Goal: Navigation & Orientation: Find specific page/section

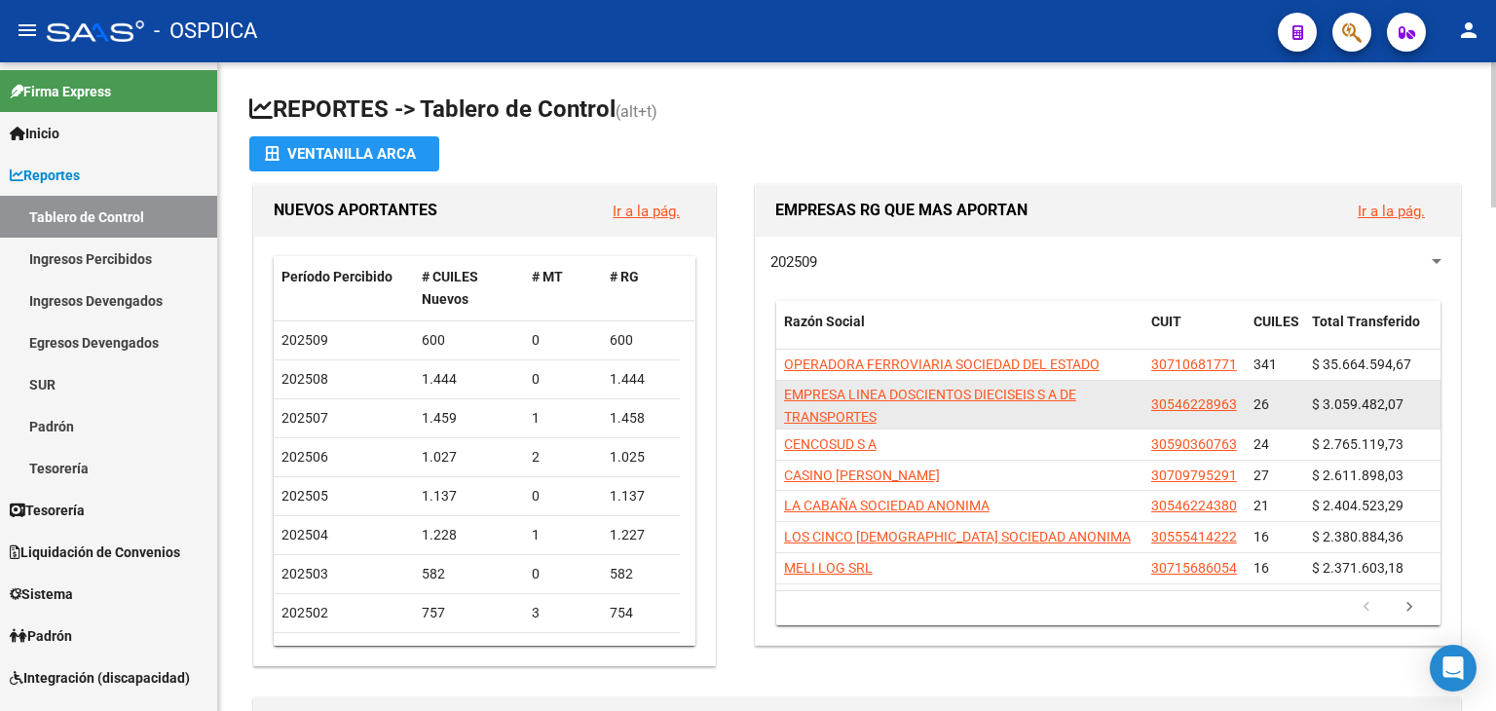
scroll to position [3, 0]
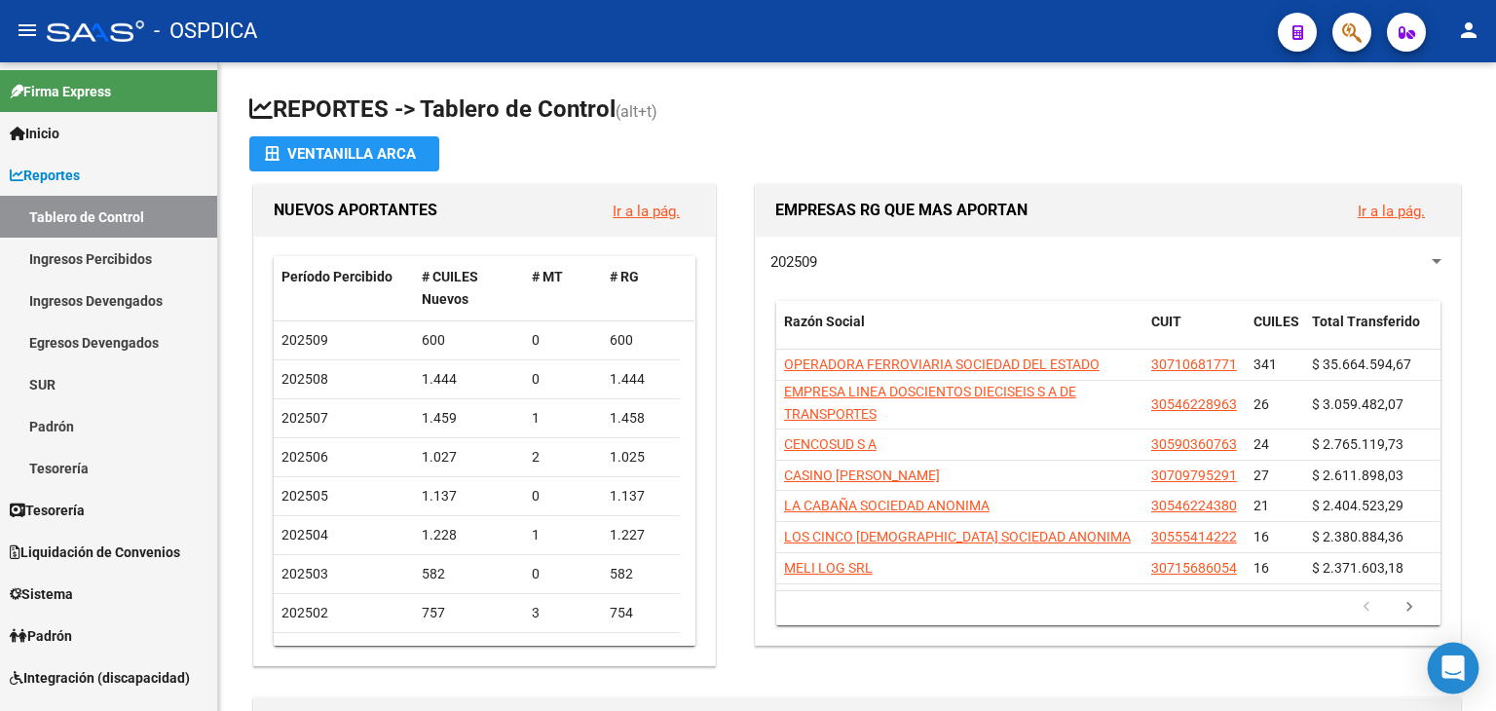
click at [1458, 669] on icon "Open Intercom Messenger" at bounding box center [1452, 667] width 22 height 25
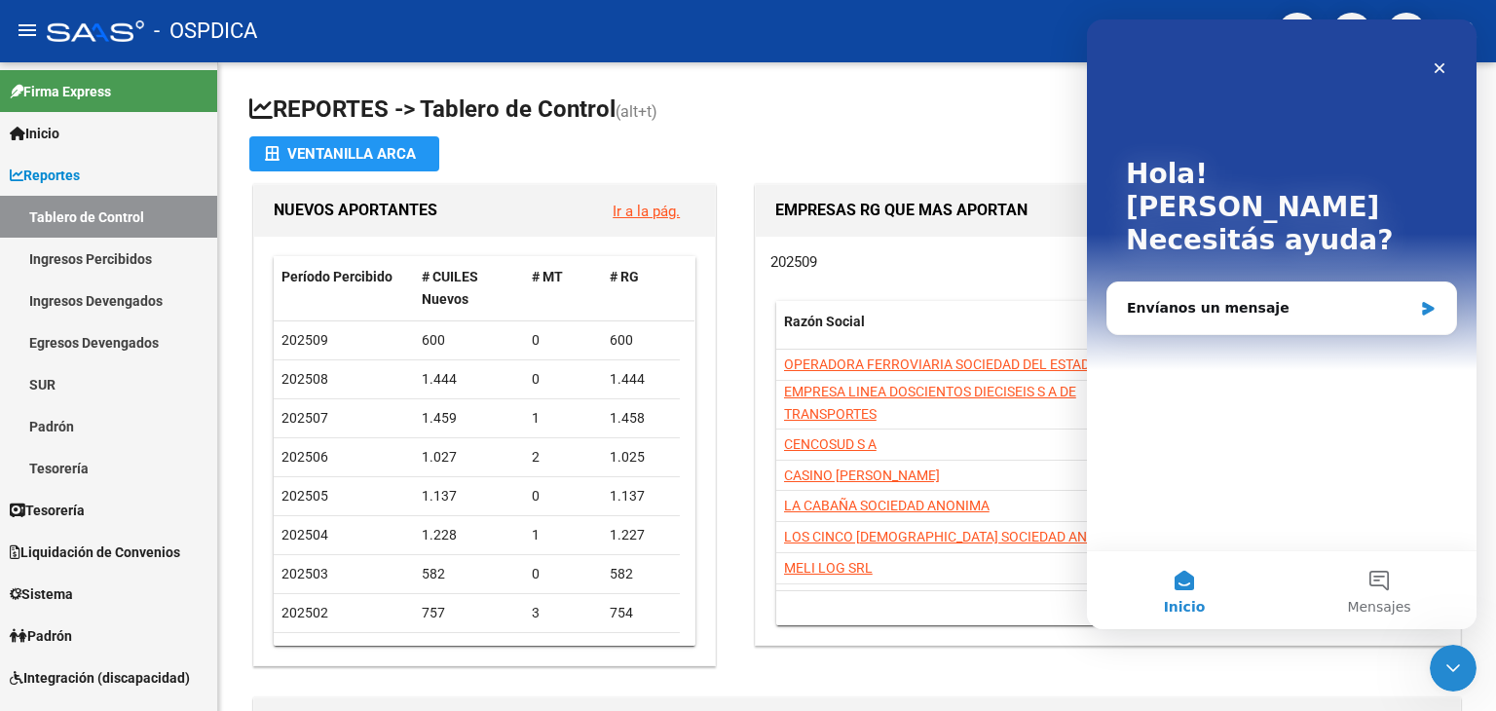
scroll to position [0, 0]
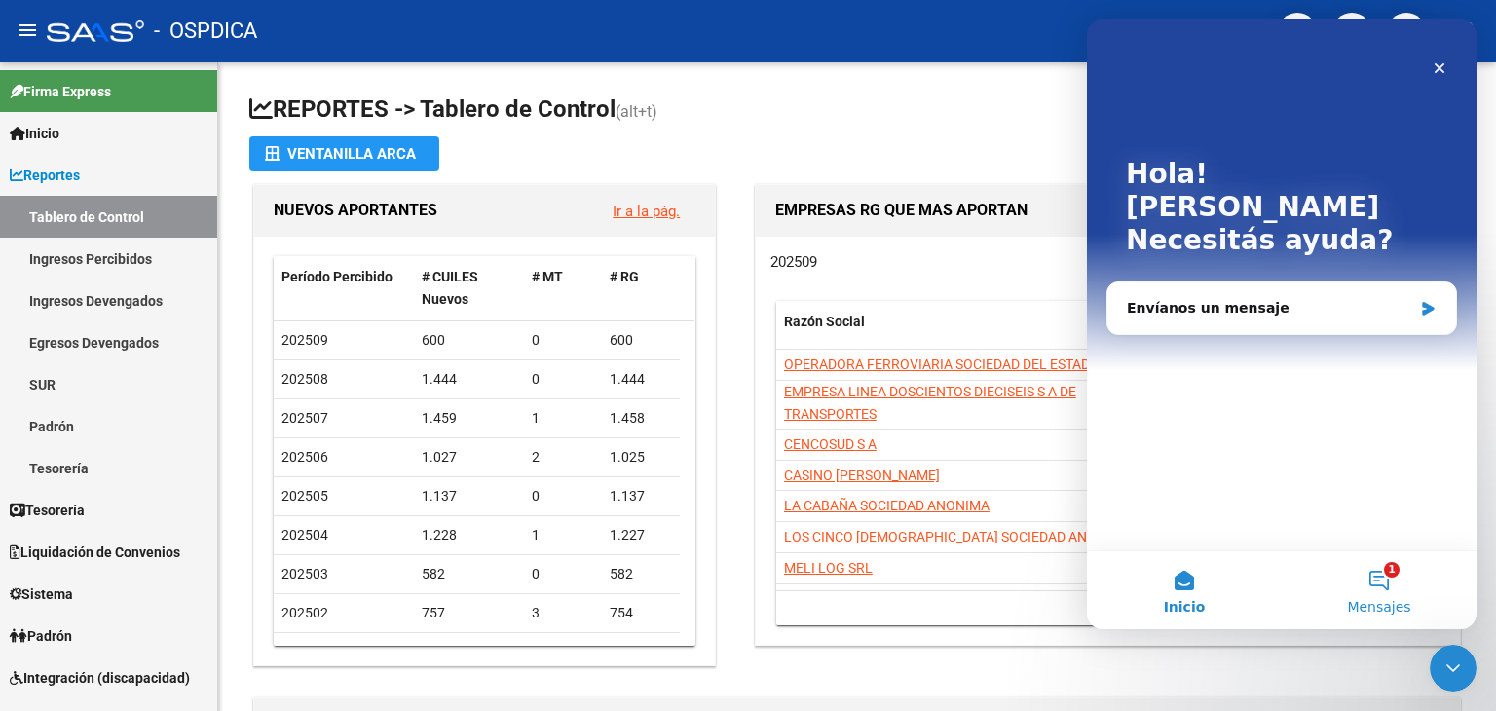
click at [1383, 581] on button "1 Mensajes" at bounding box center [1379, 590] width 195 height 78
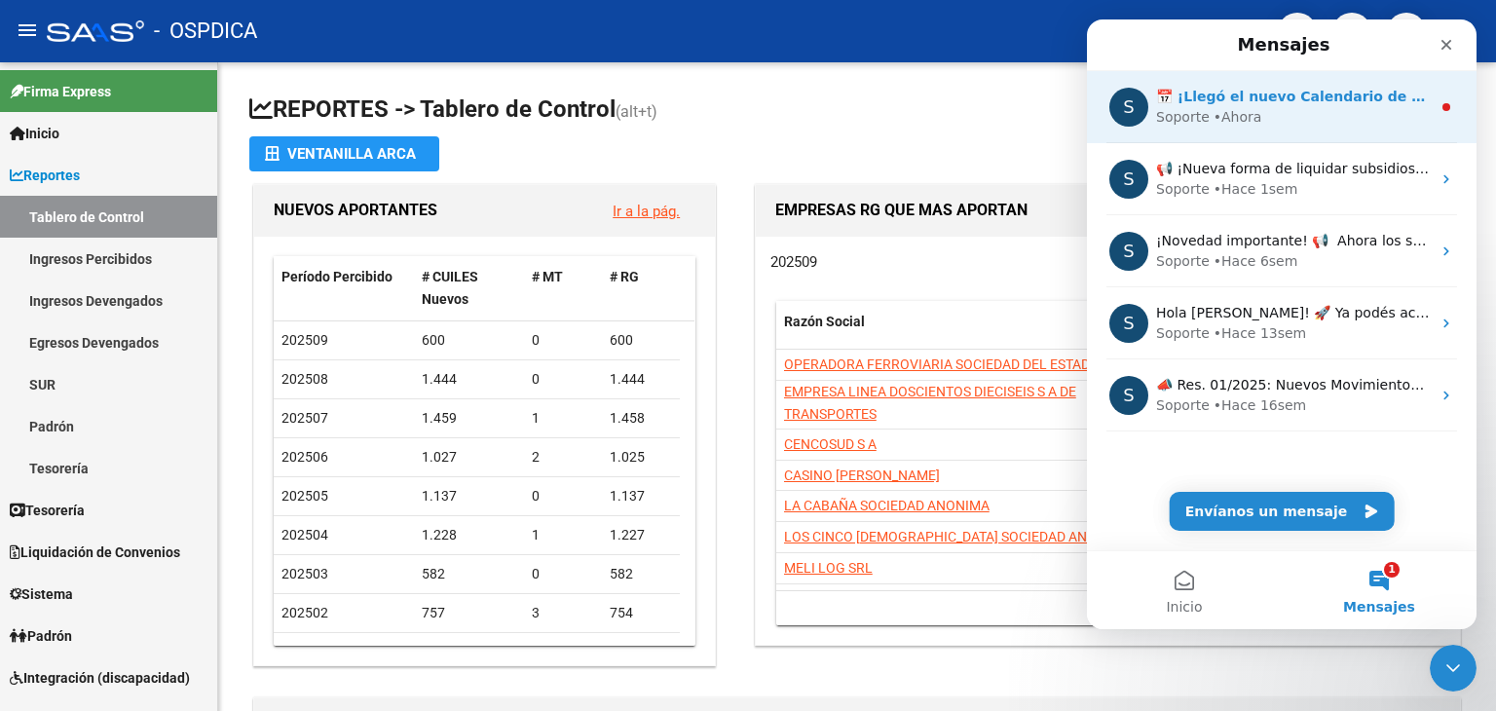
click at [1229, 118] on div "• [GEOGRAPHIC_DATA]" at bounding box center [1237, 117] width 49 height 20
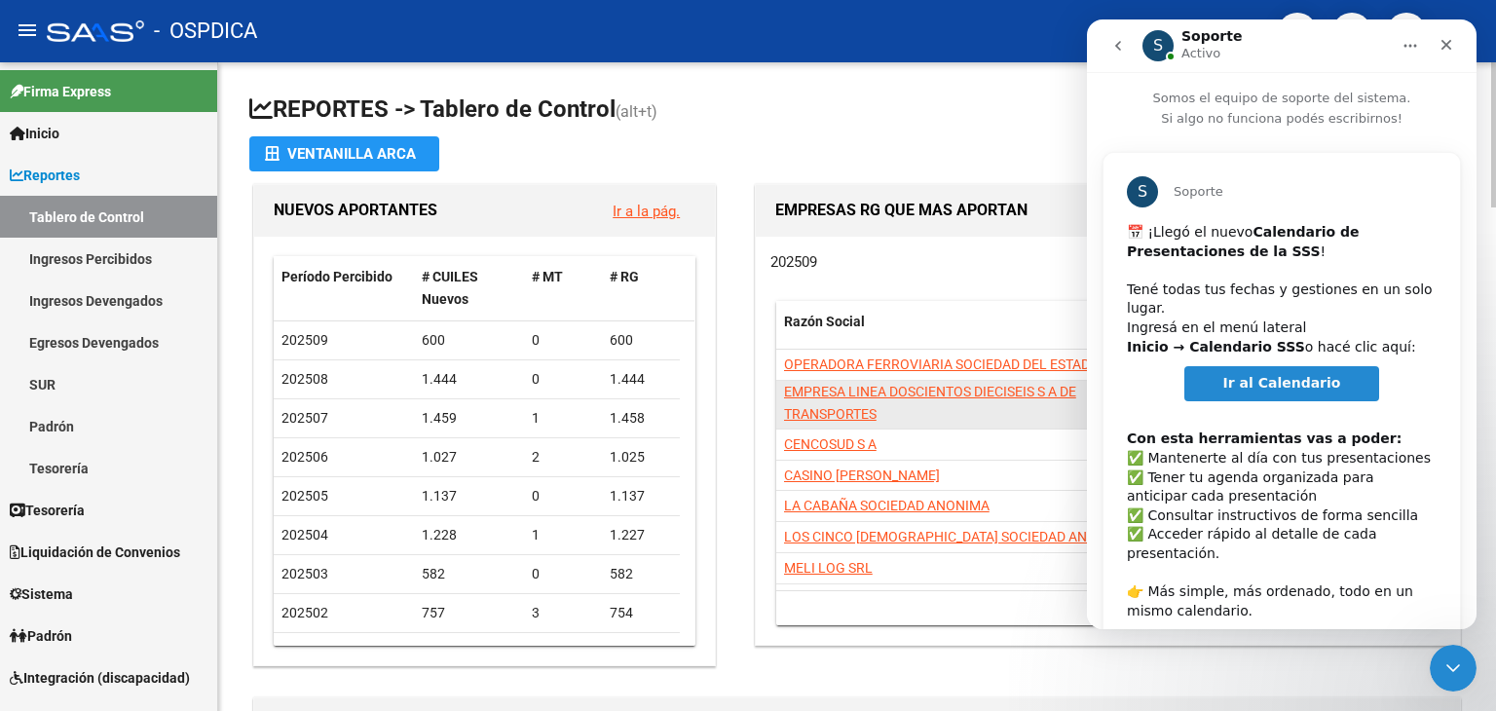
scroll to position [55, 0]
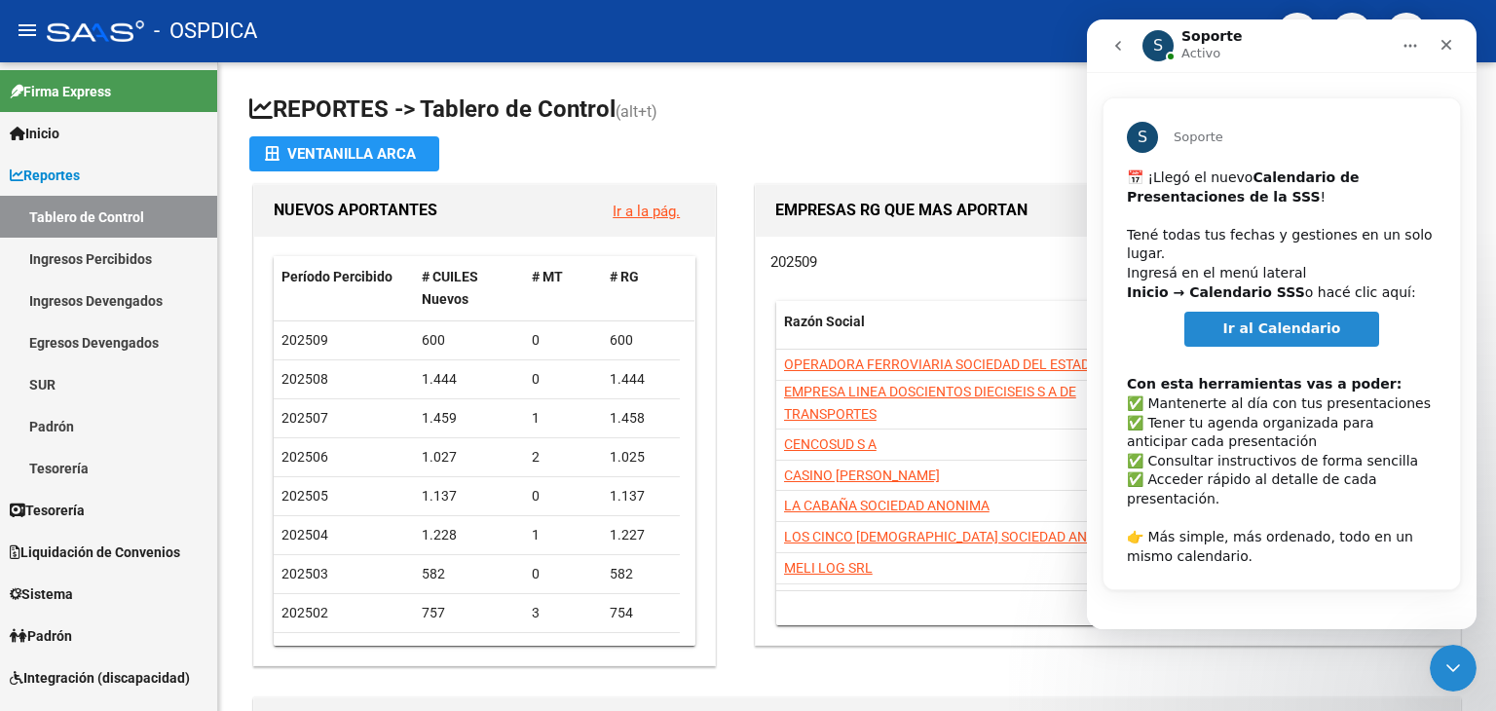
click at [1283, 335] on span "Ir al Calendario" at bounding box center [1282, 328] width 118 height 16
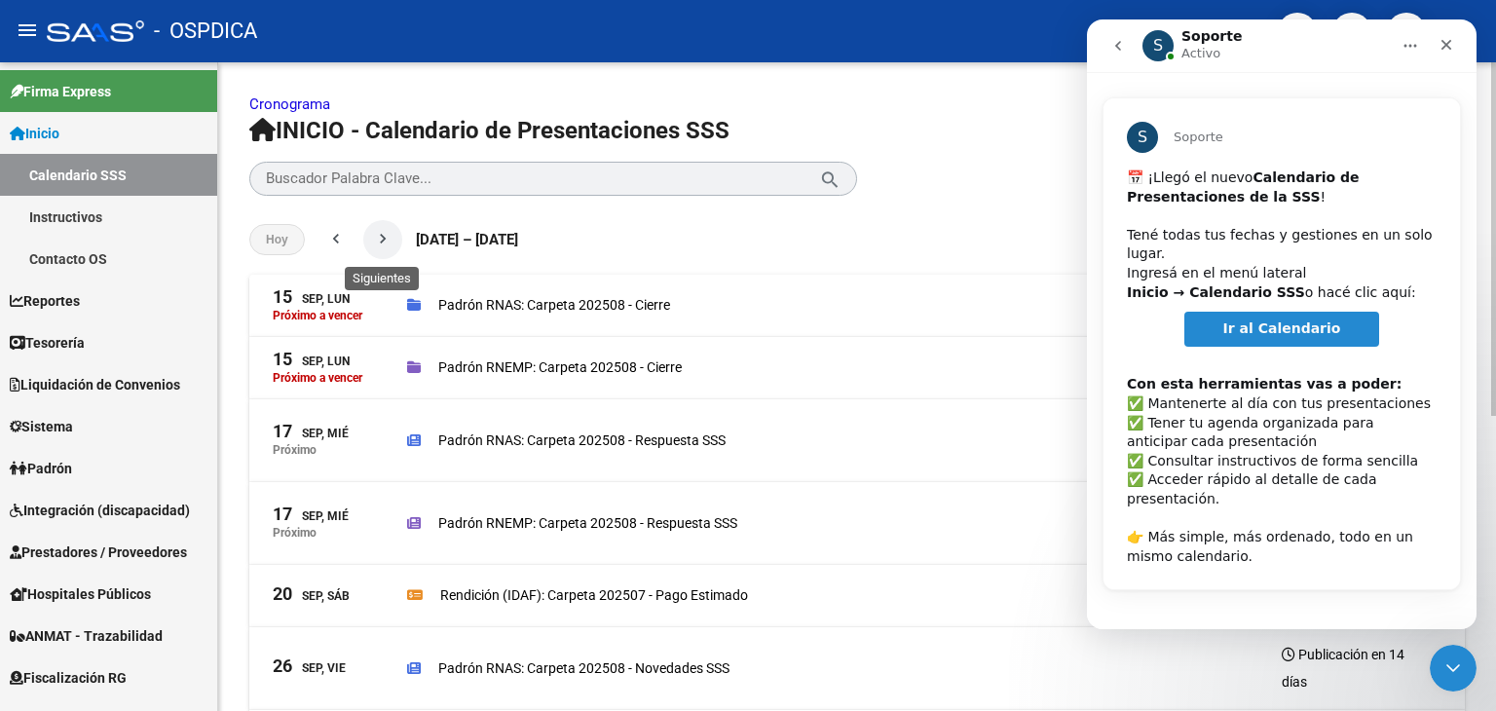
click at [374, 242] on mat-icon "chevron_right" at bounding box center [382, 238] width 19 height 19
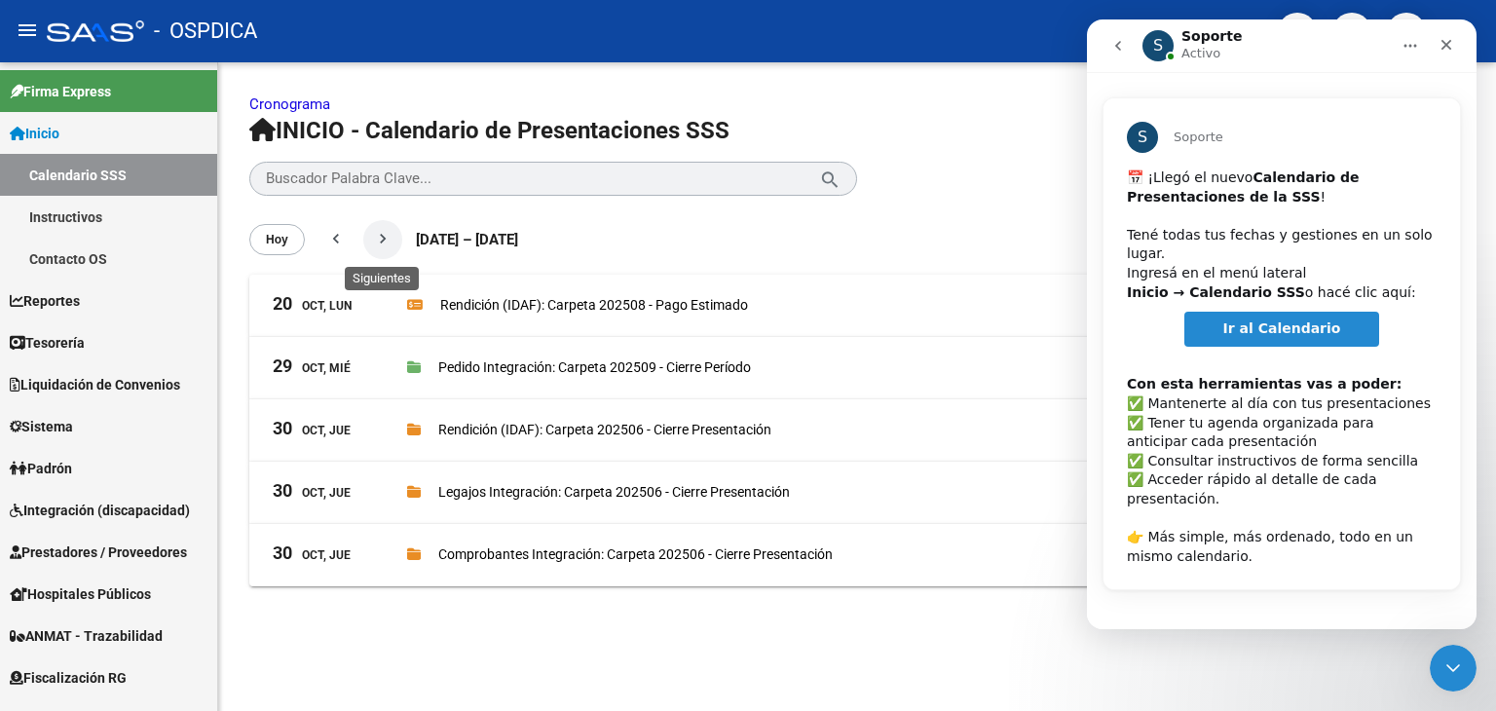
click at [390, 236] on mat-icon "chevron_right" at bounding box center [382, 238] width 19 height 19
click at [328, 242] on mat-icon "chevron_left" at bounding box center [335, 238] width 19 height 19
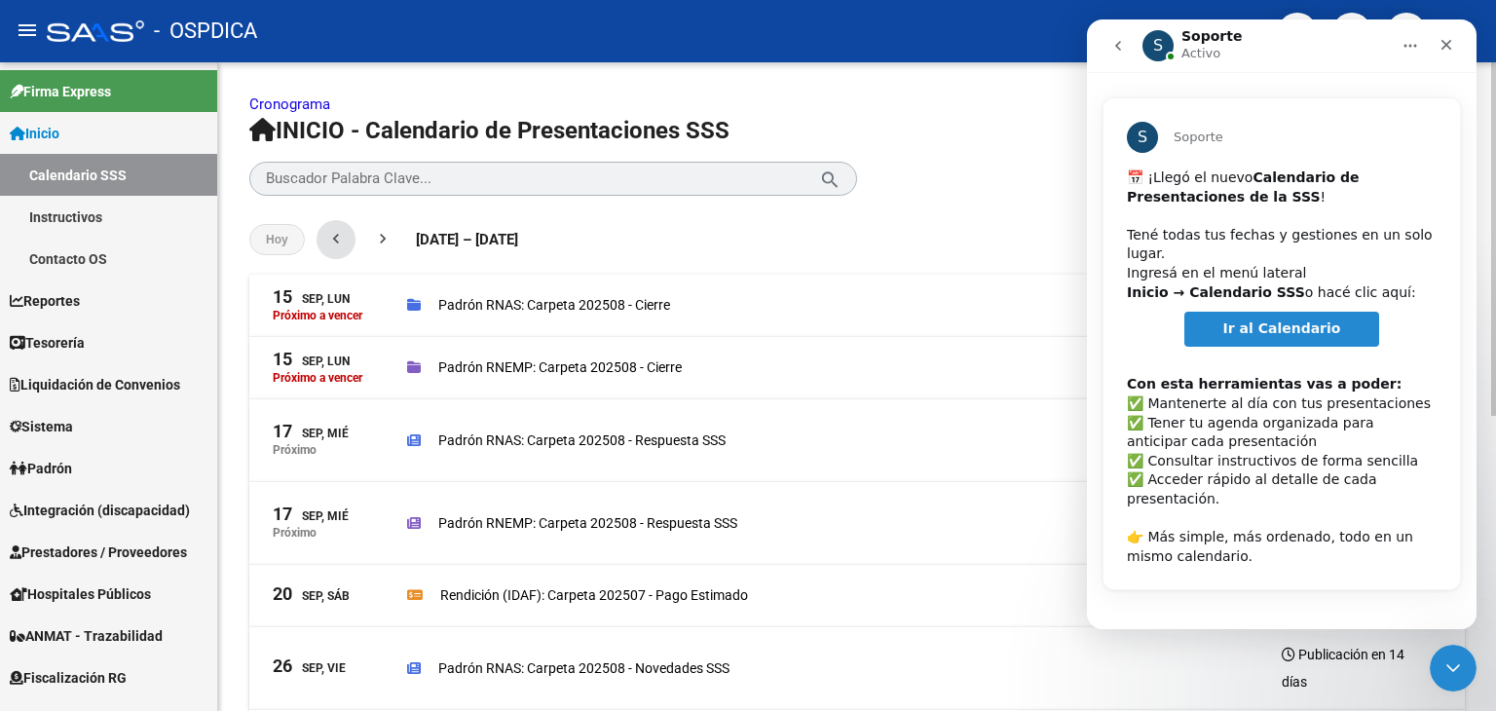
click at [328, 242] on mat-icon "chevron_left" at bounding box center [335, 238] width 19 height 19
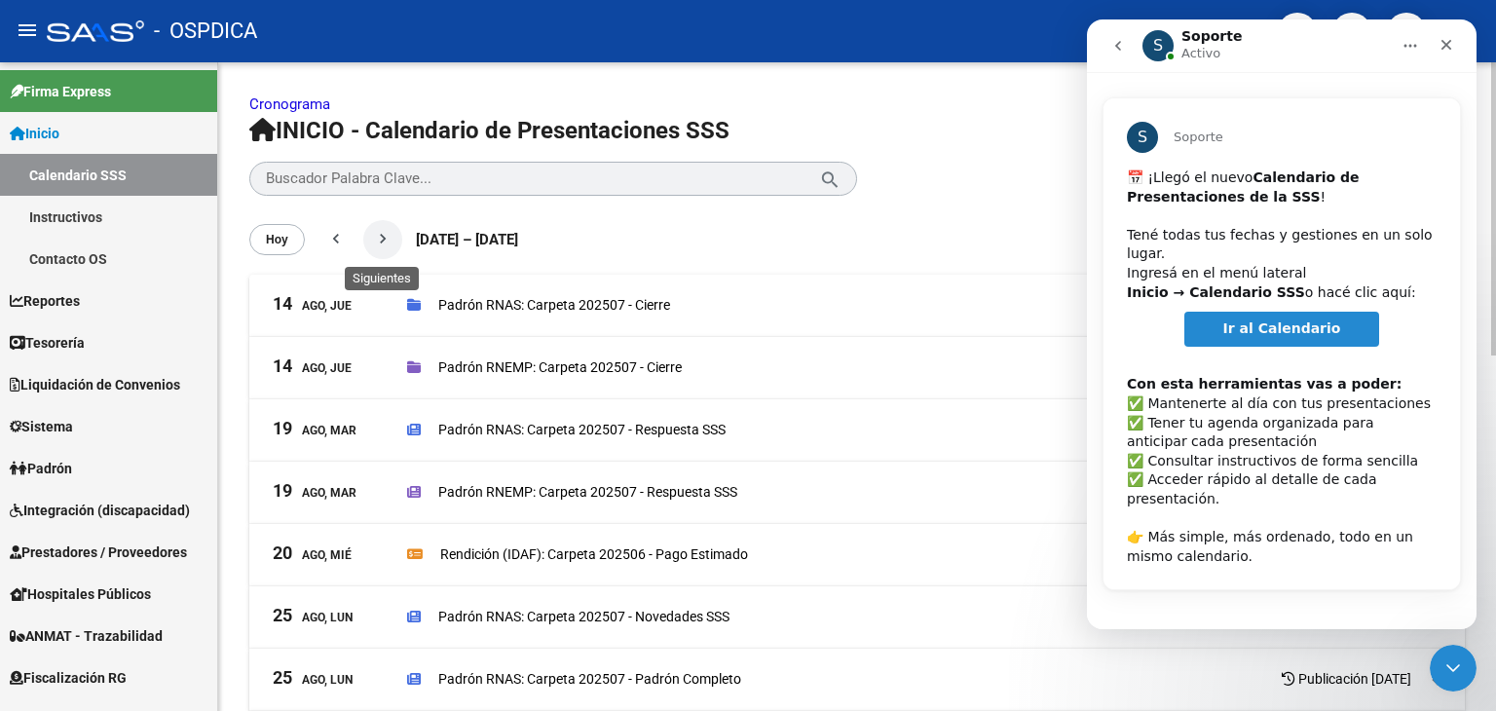
click at [377, 242] on mat-icon "chevron_right" at bounding box center [382, 238] width 19 height 19
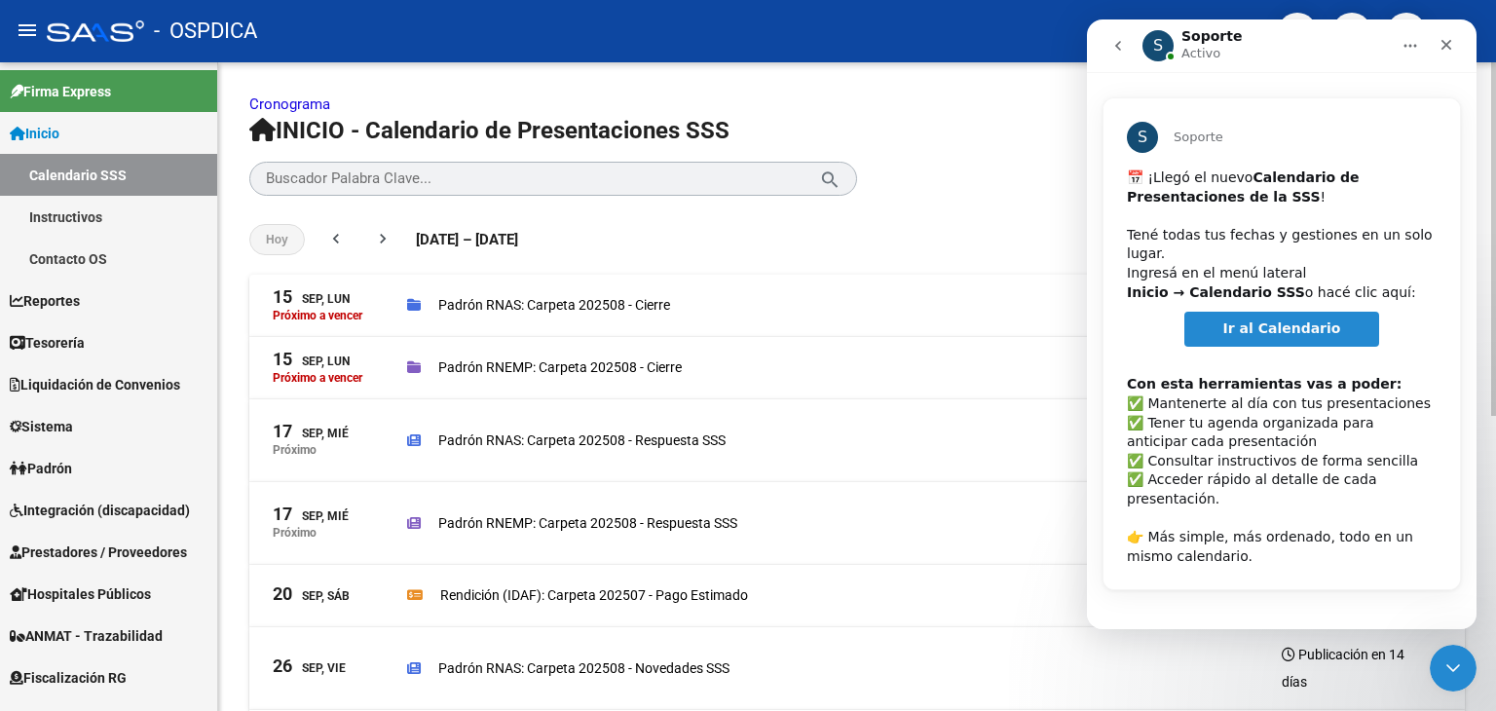
click at [970, 388] on mat-expansion-panel-header "15 Sep, Lun Próximo a vencer Padrón RNEMP: Carpeta 202508 - Cierre Vence en 3 d…" at bounding box center [856, 368] width 1215 height 62
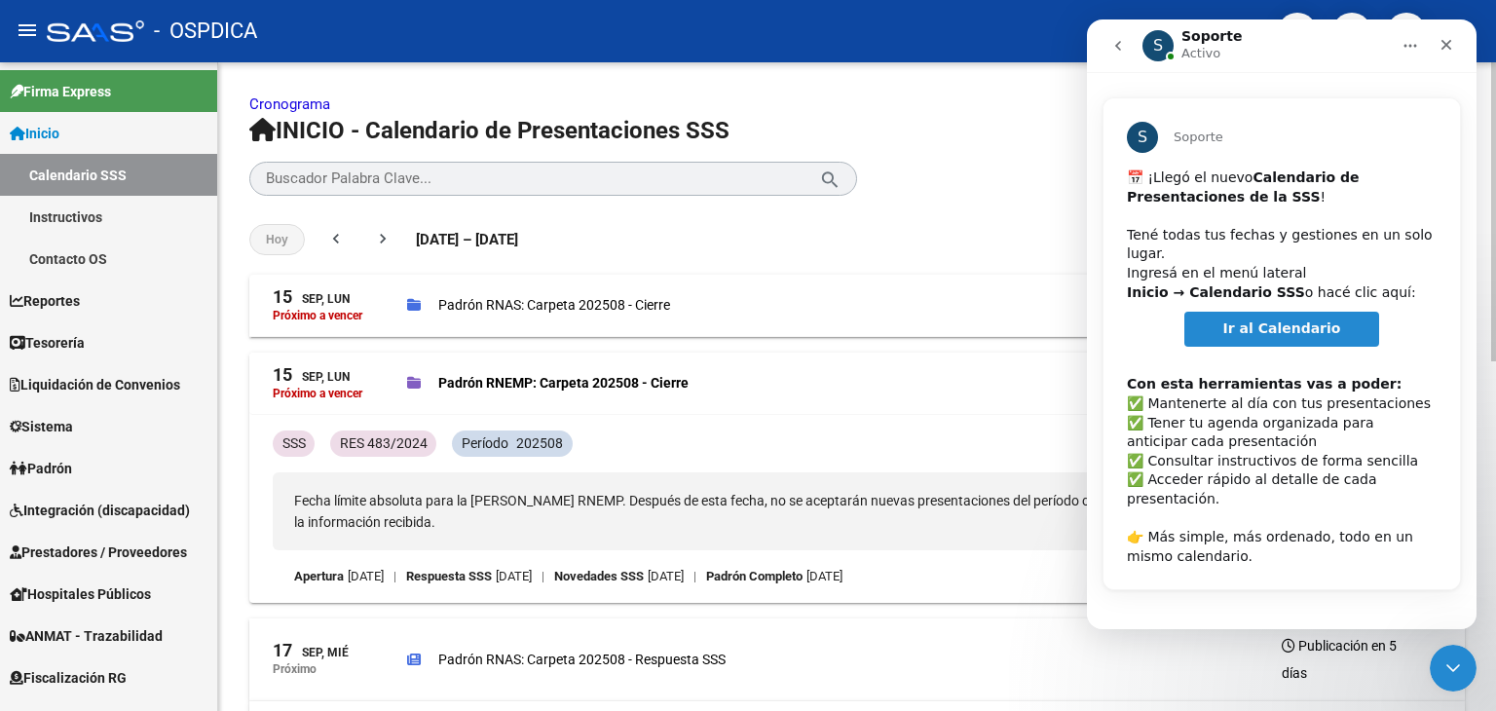
click at [977, 373] on div "Padrón RNEMP: Carpeta 202508 - Cierre Vence en 3 días" at bounding box center [912, 382] width 1011 height 27
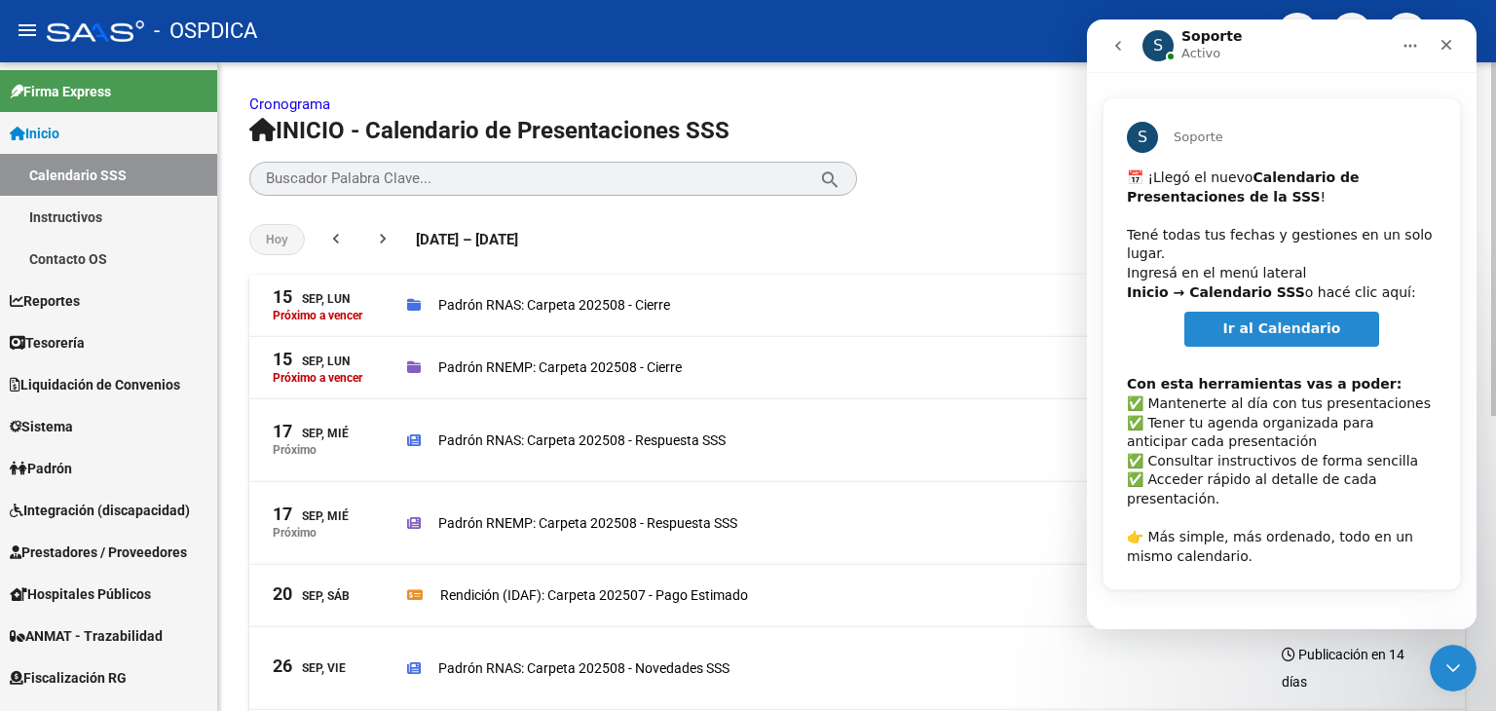
click at [973, 109] on p "Cronograma" at bounding box center [856, 103] width 1215 height 21
click at [1441, 41] on icon "Cerrar" at bounding box center [1446, 45] width 11 height 11
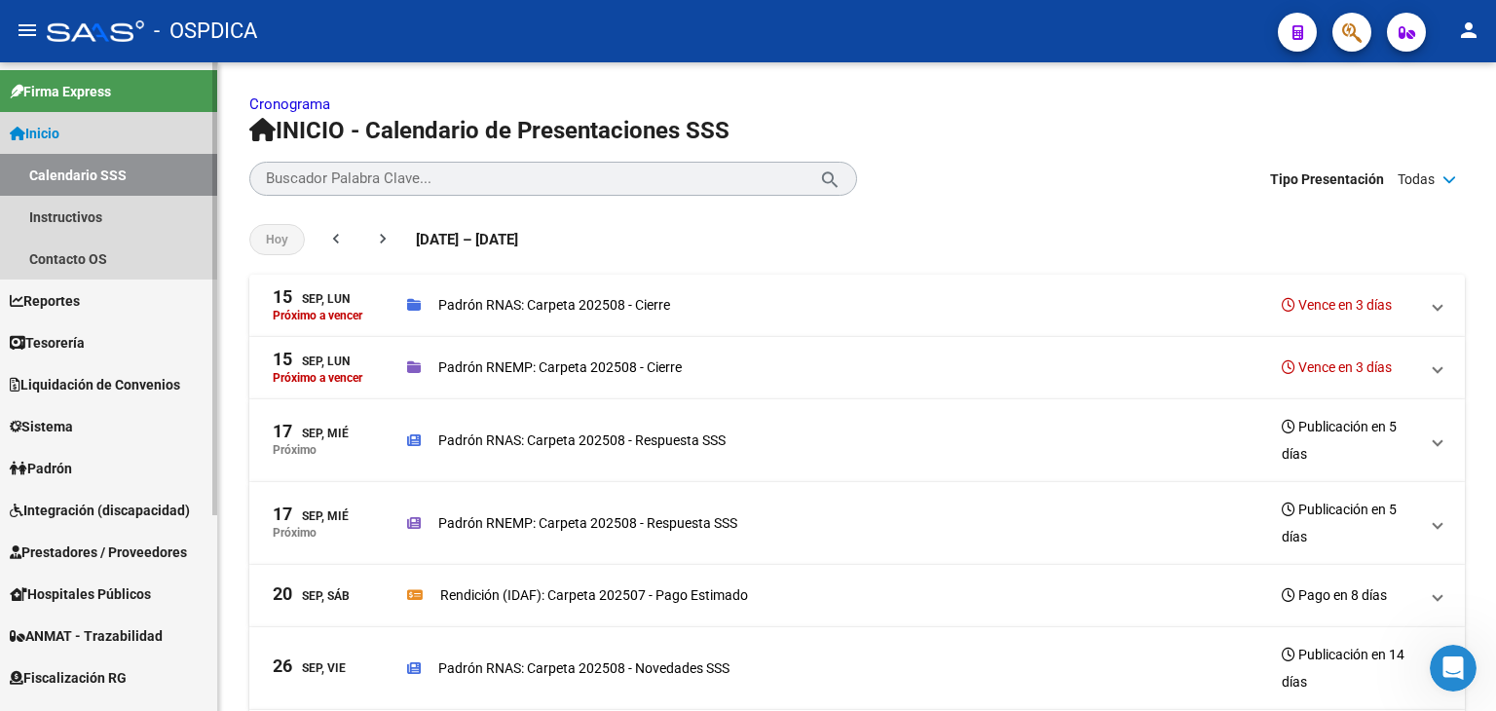
click at [93, 178] on link "Calendario SSS" at bounding box center [108, 175] width 217 height 42
